Goal: Find specific page/section: Find specific page/section

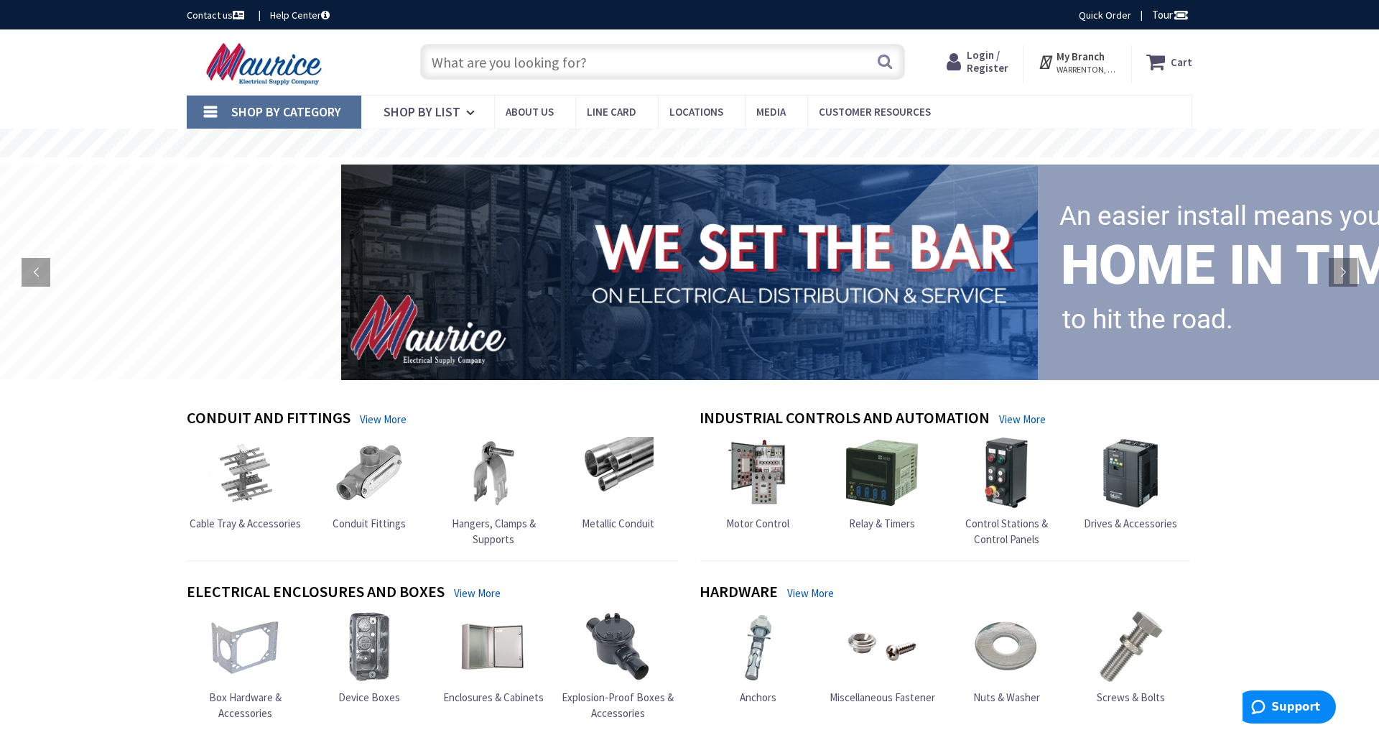
click at [992, 62] on span "Login / Register" at bounding box center [988, 61] width 42 height 27
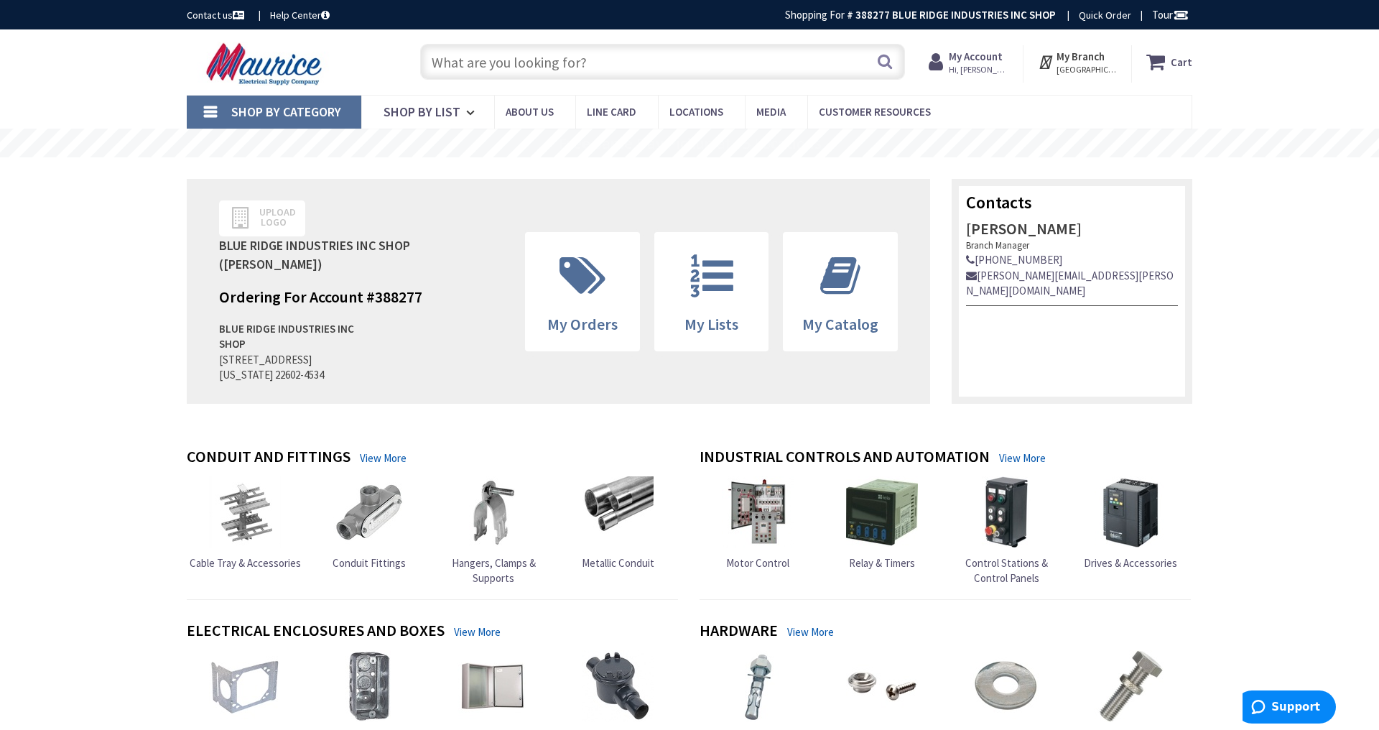
click at [714, 66] on input "text" at bounding box center [662, 62] width 485 height 36
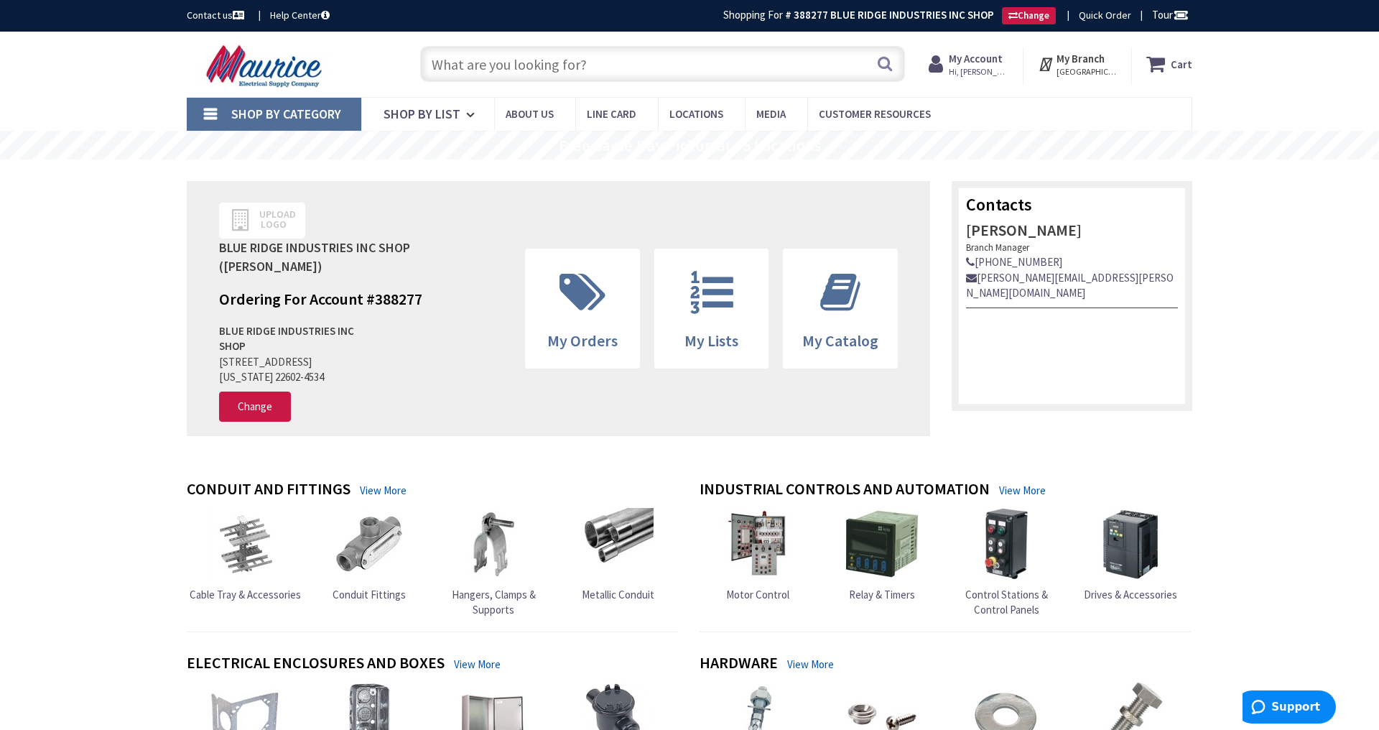
paste input "M21-125-C-342"
type input "M21-125-C-342"
click at [885, 67] on button "Search" at bounding box center [885, 63] width 19 height 32
